Goal: Navigation & Orientation: Find specific page/section

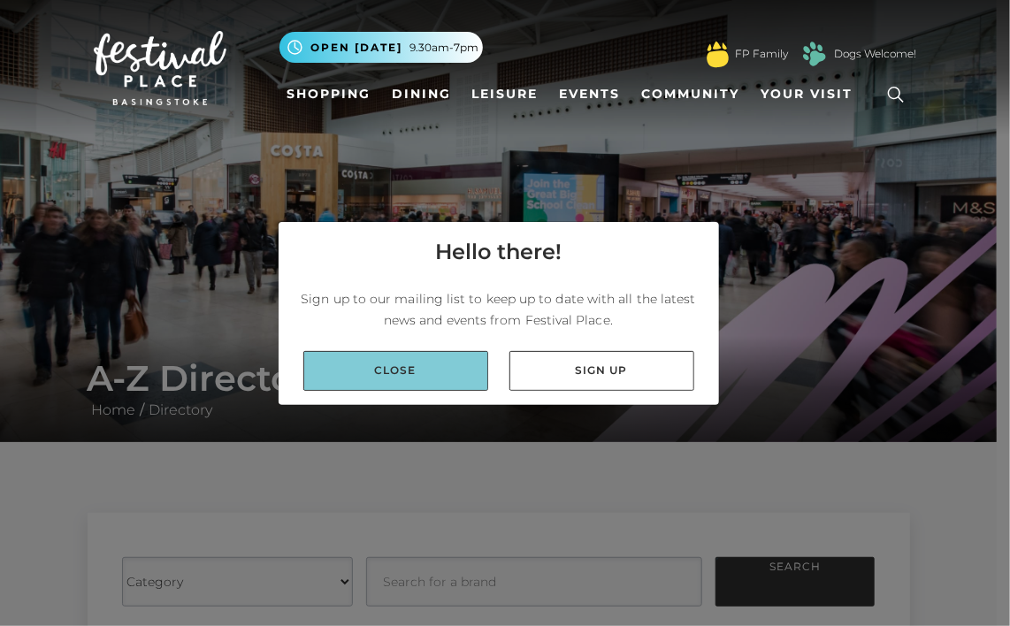
click at [417, 357] on link "Close" at bounding box center [395, 371] width 185 height 40
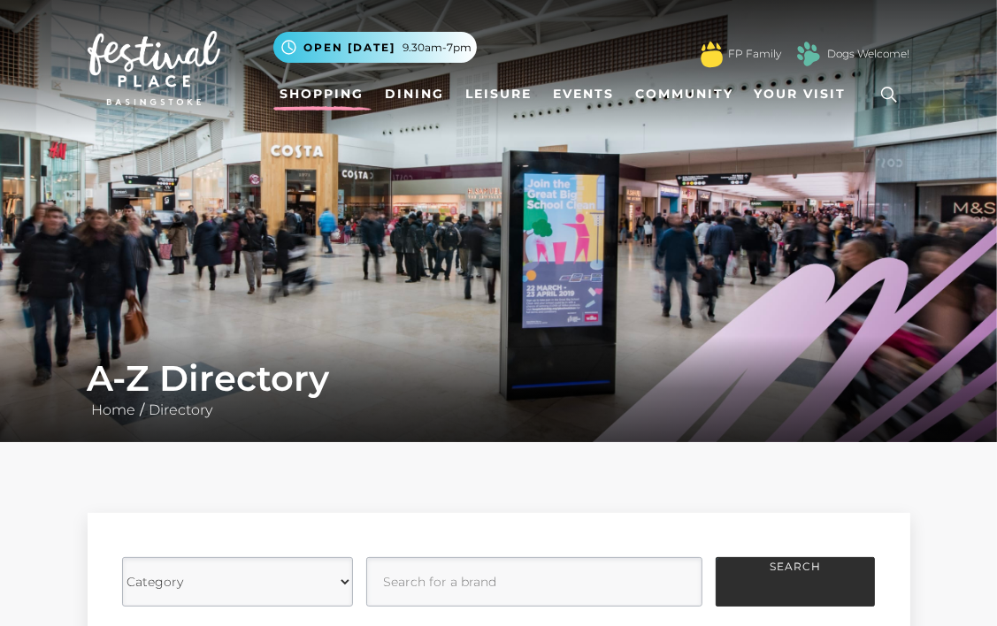
click at [336, 94] on link "Shopping" at bounding box center [322, 94] width 98 height 33
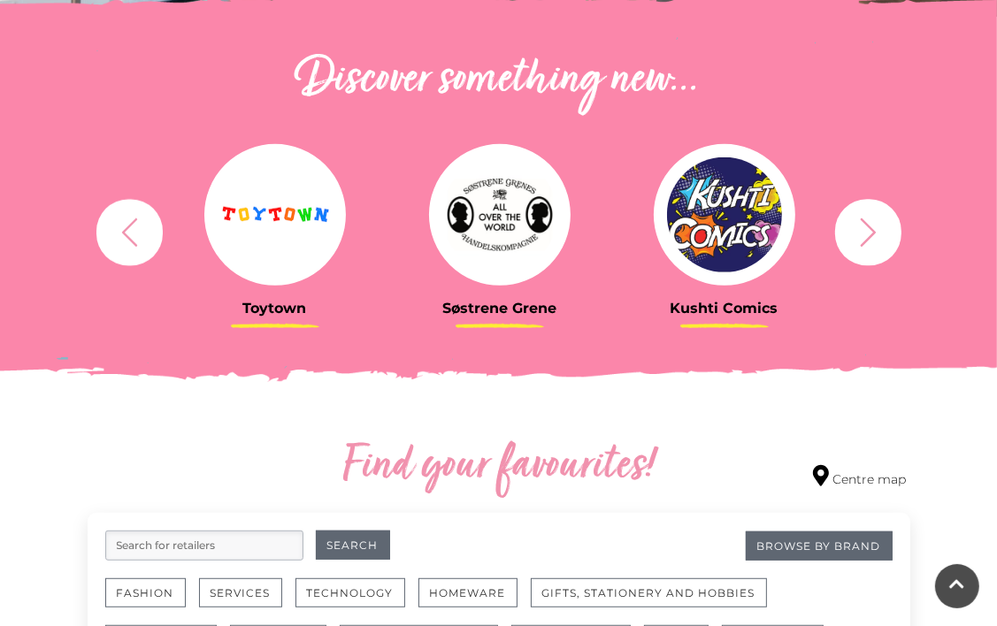
scroll to position [602, 0]
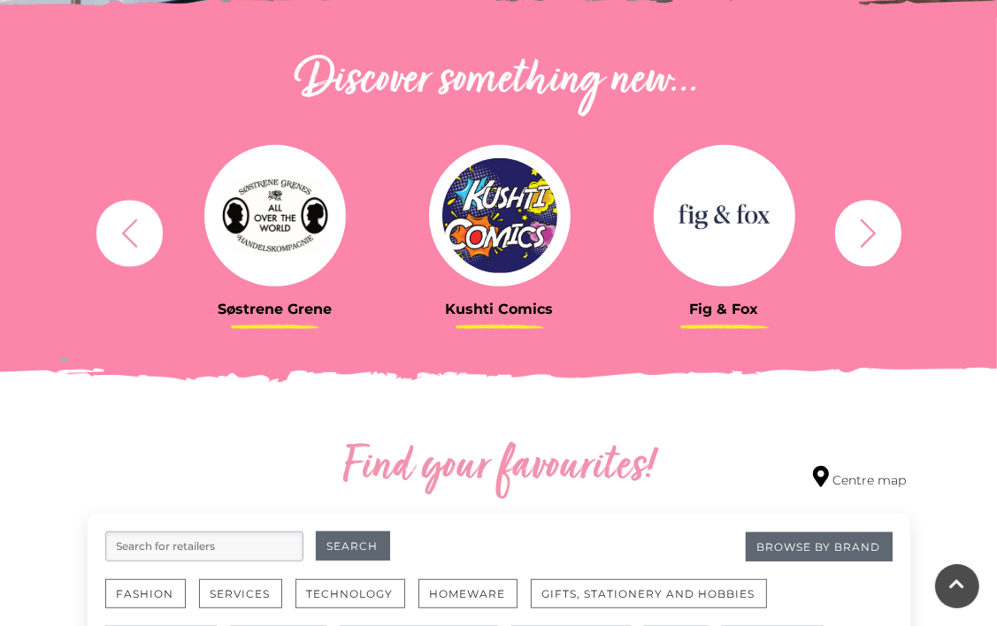
click at [864, 245] on icon "button" at bounding box center [868, 233] width 33 height 33
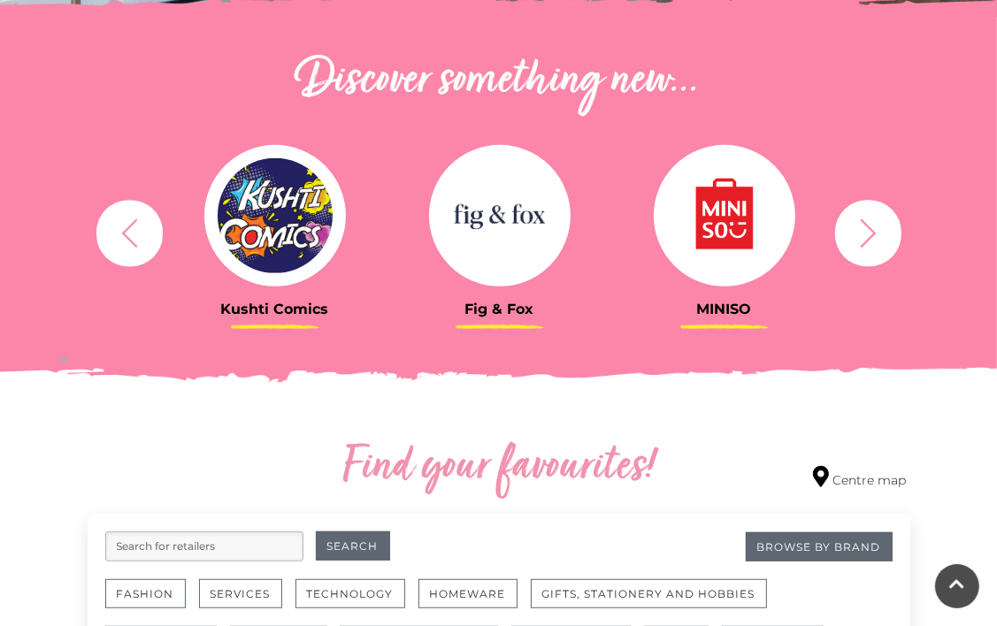
click at [864, 245] on icon "button" at bounding box center [868, 233] width 33 height 33
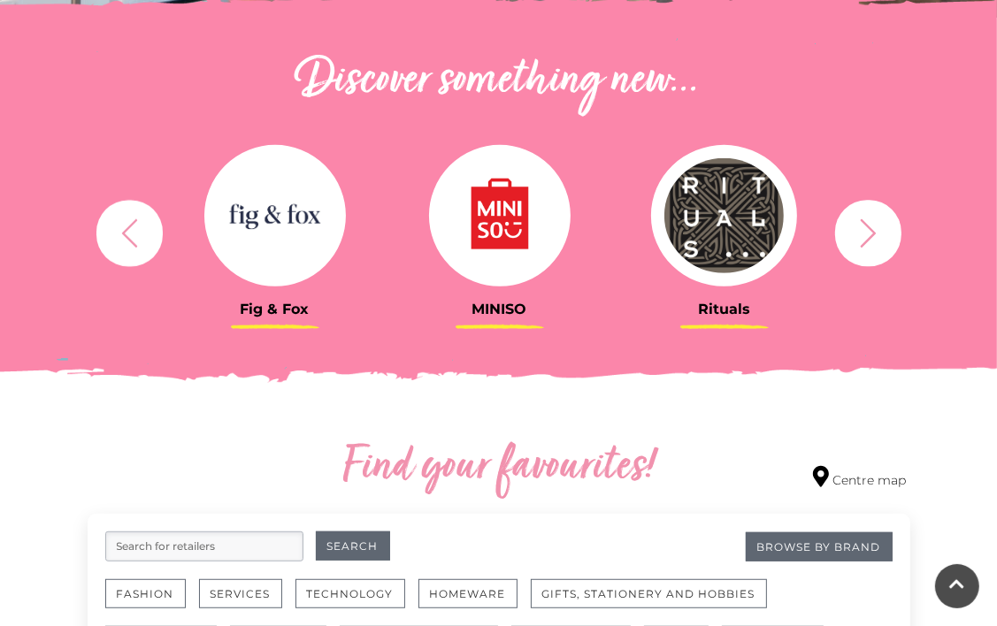
click at [864, 245] on icon "button" at bounding box center [868, 233] width 33 height 33
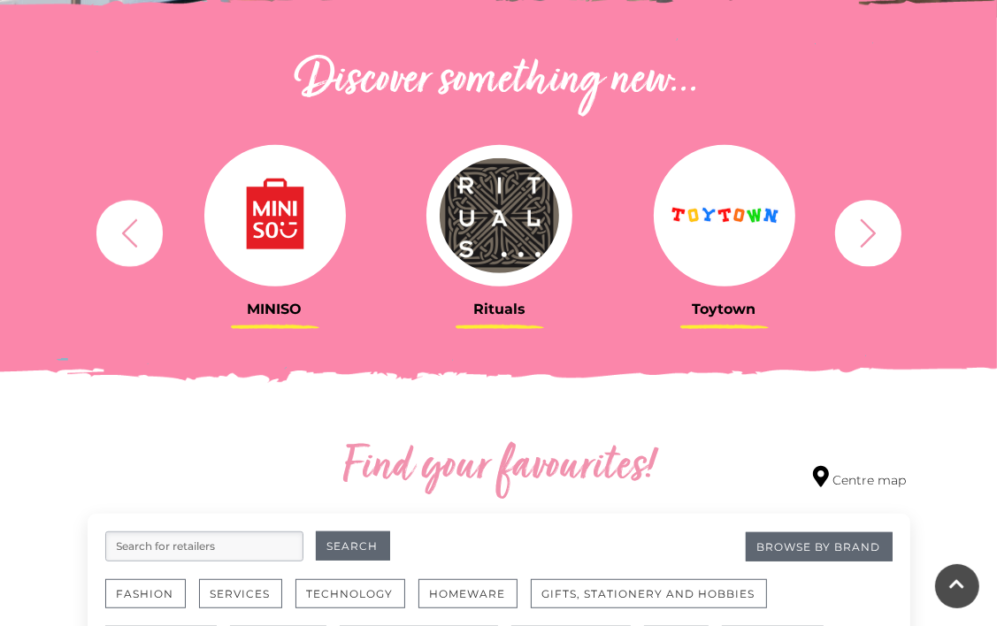
click at [864, 245] on icon "button" at bounding box center [868, 233] width 33 height 33
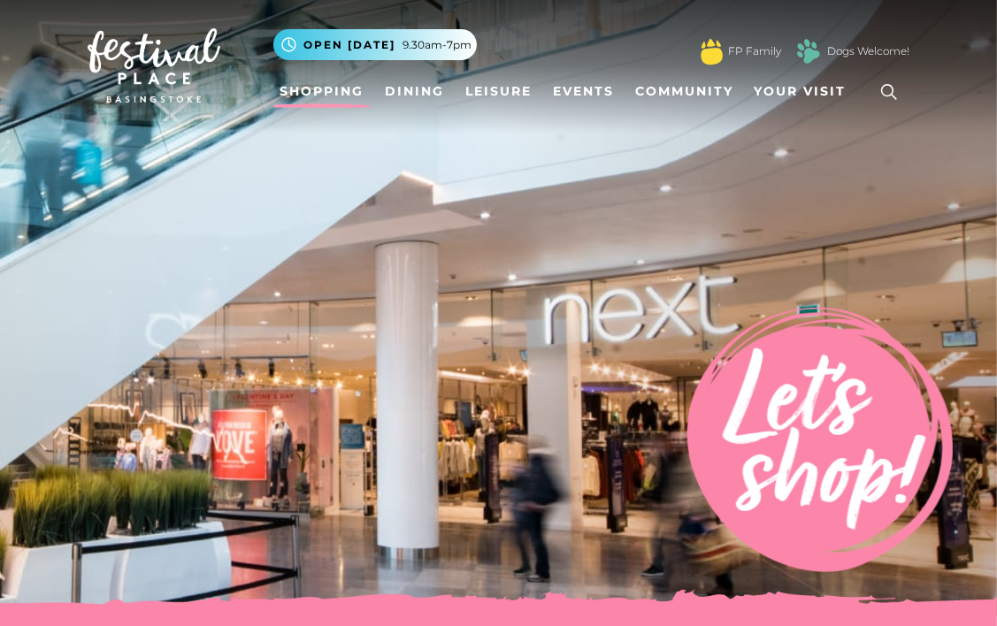
scroll to position [0, 0]
